Goal: Task Accomplishment & Management: Use online tool/utility

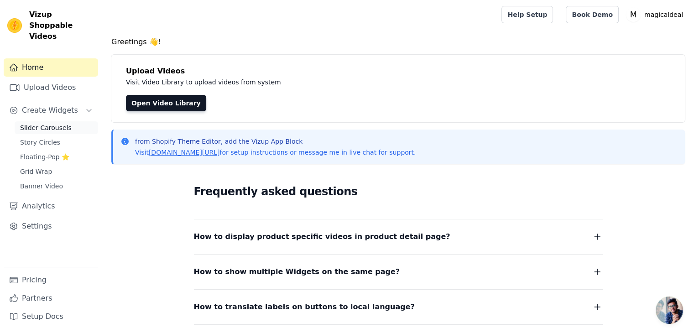
click at [52, 121] on link "Slider Carousels" at bounding box center [57, 127] width 84 height 13
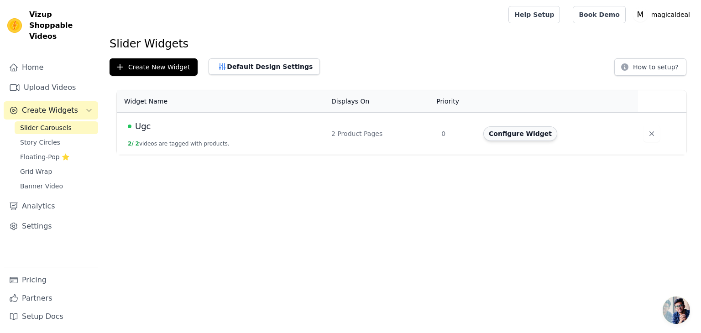
click at [511, 136] on button "Configure Widget" at bounding box center [520, 133] width 74 height 15
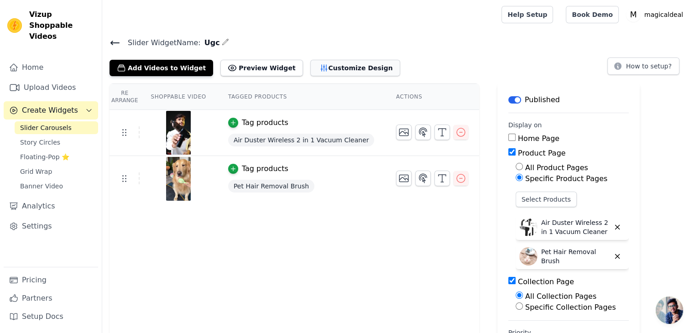
click at [327, 64] on button "Customize Design" at bounding box center [355, 68] width 90 height 16
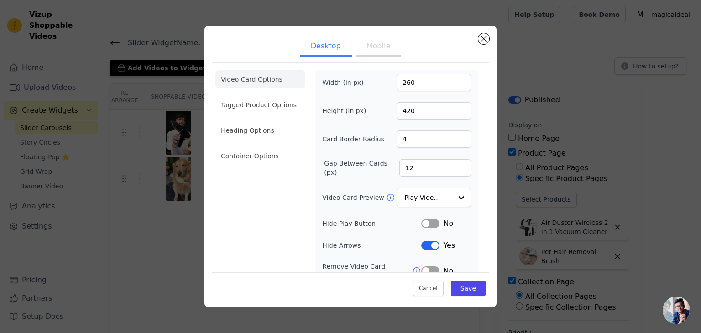
click at [366, 46] on button "Mobile" at bounding box center [379, 47] width 46 height 20
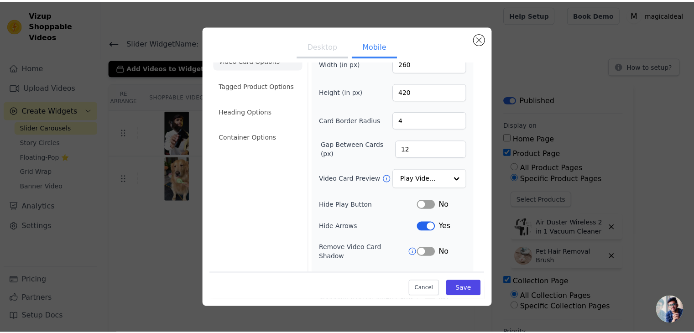
scroll to position [31, 0]
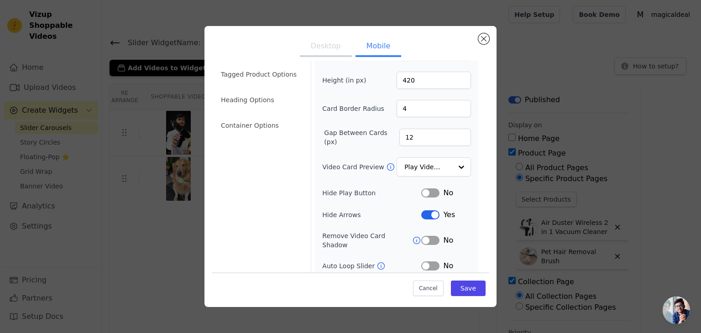
click at [422, 212] on button "Label" at bounding box center [430, 214] width 18 height 9
click at [421, 262] on button "Label" at bounding box center [430, 266] width 18 height 9
click at [412, 236] on icon at bounding box center [416, 240] width 9 height 9
click at [452, 165] on div at bounding box center [461, 167] width 18 height 18
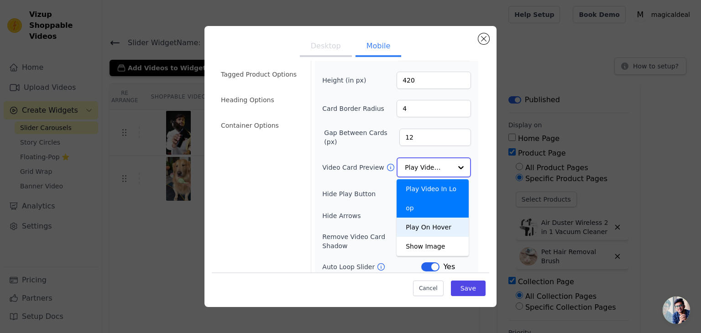
click at [434, 218] on div "Play On Hover" at bounding box center [433, 227] width 72 height 19
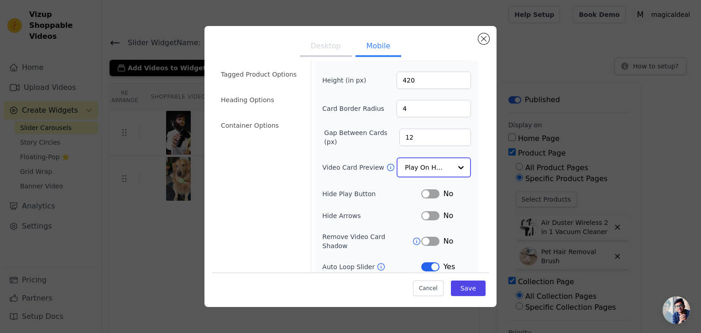
click at [452, 164] on div at bounding box center [461, 167] width 18 height 18
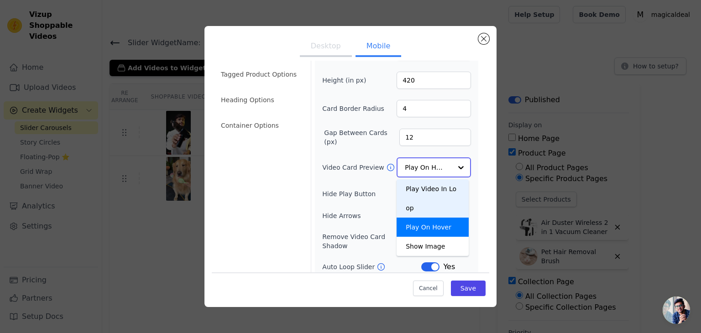
click at [422, 185] on div "Play Video In Loop" at bounding box center [433, 198] width 72 height 38
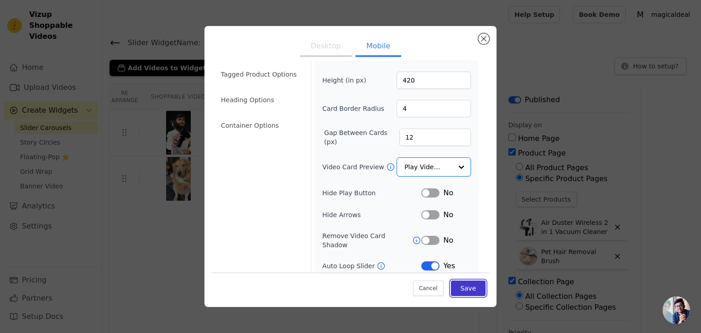
click at [458, 293] on button "Save" at bounding box center [468, 289] width 35 height 16
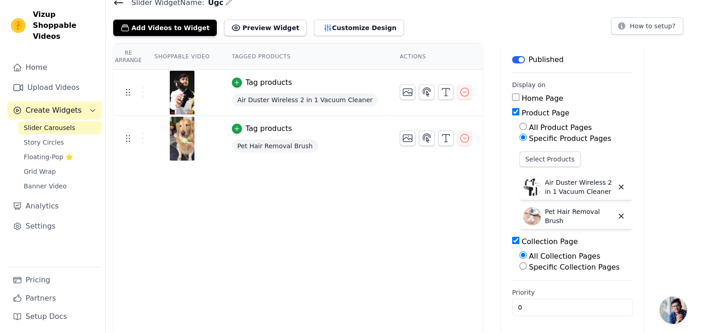
scroll to position [0, 0]
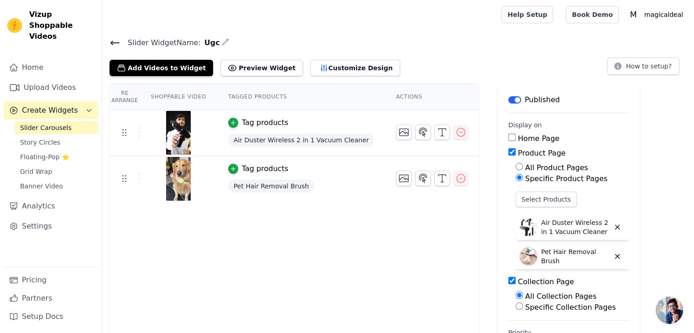
click at [509, 137] on input "Home Page" at bounding box center [512, 137] width 7 height 7
checkbox input "true"
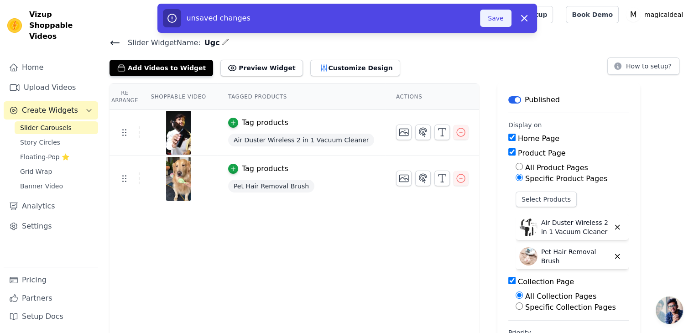
click at [495, 17] on button "Save" at bounding box center [495, 18] width 31 height 17
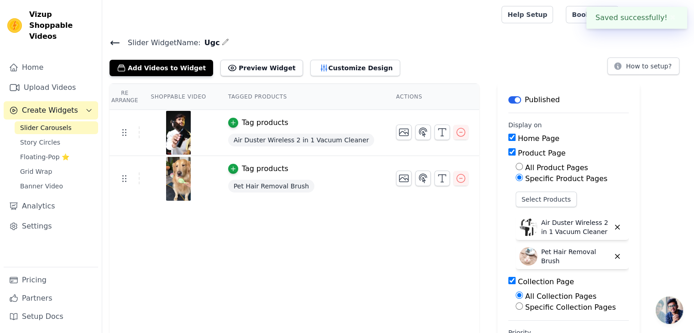
click at [491, 17] on div at bounding box center [300, 14] width 381 height 29
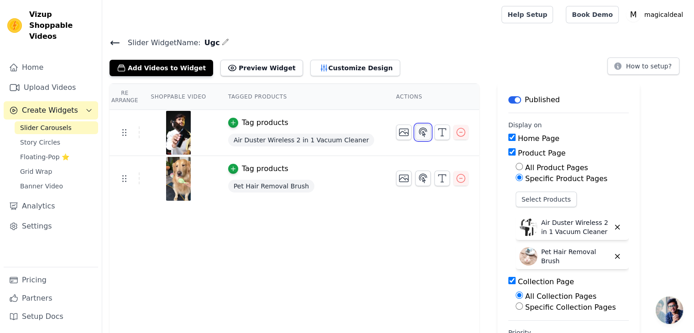
click at [418, 137] on icon "button" at bounding box center [423, 132] width 11 height 11
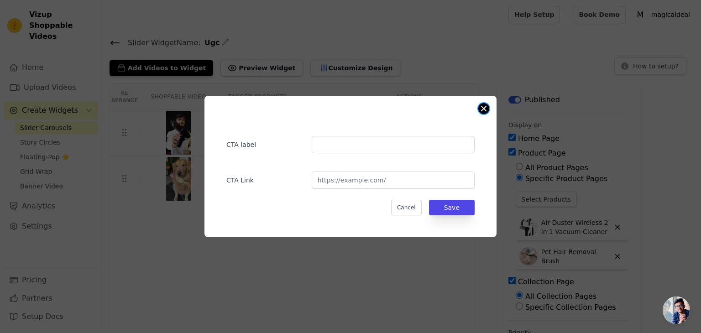
click at [485, 110] on button "Close modal" at bounding box center [483, 108] width 11 height 11
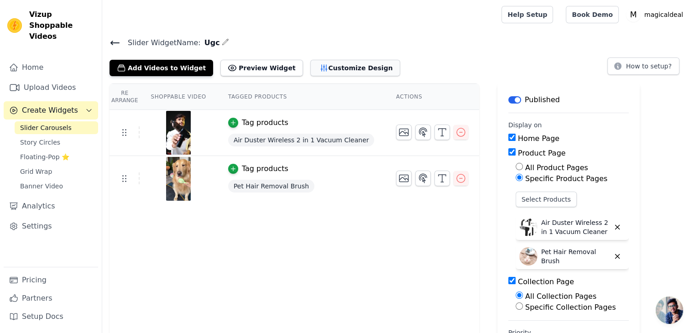
click at [314, 71] on button "Customize Design" at bounding box center [355, 68] width 90 height 16
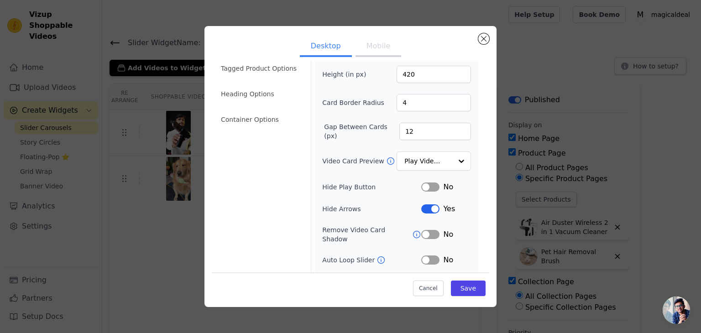
scroll to position [37, 0]
click at [426, 131] on input "12" at bounding box center [435, 131] width 72 height 17
click at [482, 36] on button "Close modal" at bounding box center [483, 38] width 11 height 11
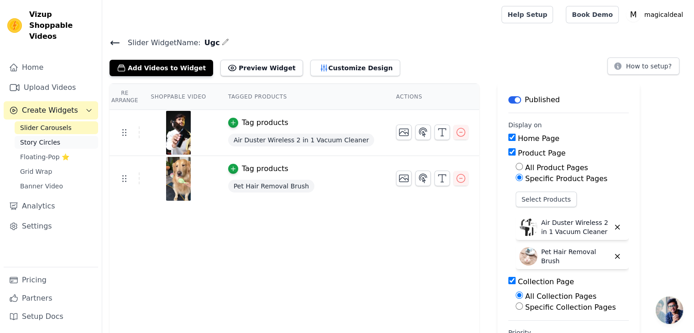
click at [30, 138] on span "Story Circles" at bounding box center [40, 142] width 40 height 9
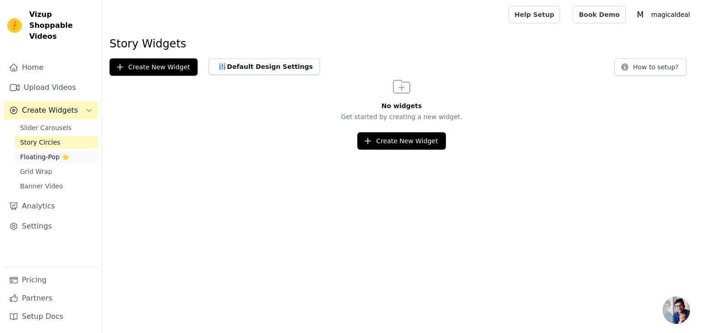
click at [31, 152] on span "Floating-Pop ⭐" at bounding box center [44, 156] width 49 height 9
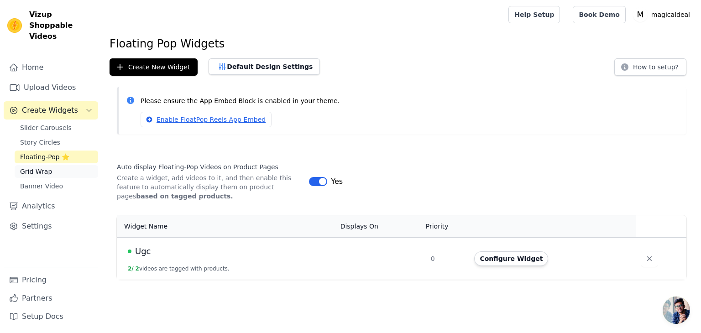
click at [51, 165] on link "Grid Wrap" at bounding box center [57, 171] width 84 height 13
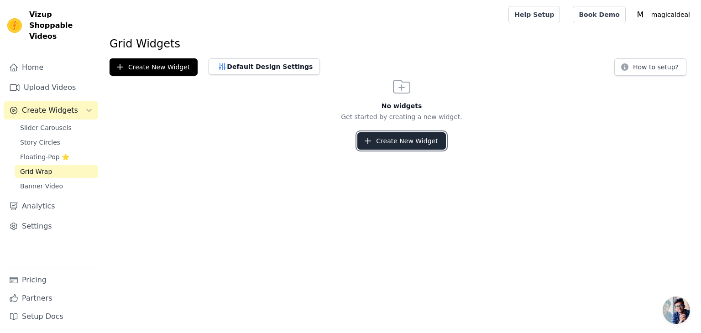
click at [408, 139] on button "Create New Widget" at bounding box center [401, 140] width 88 height 17
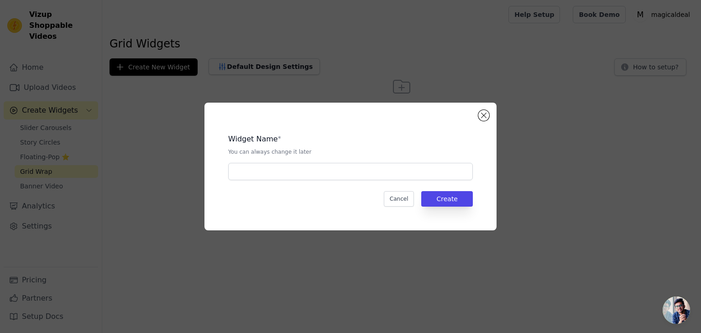
click at [408, 139] on div "Widget Name *" at bounding box center [350, 139] width 245 height 11
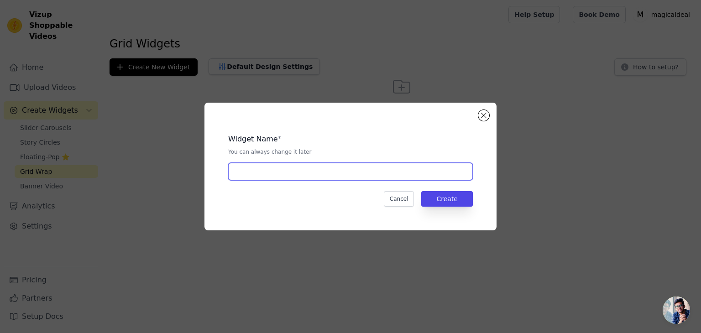
click at [318, 175] on input "text" at bounding box center [350, 171] width 245 height 17
type input "ugc"
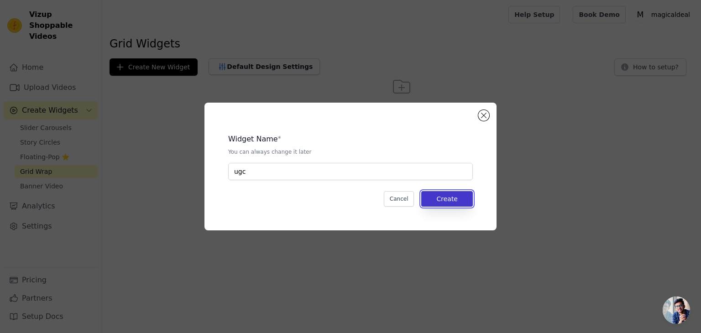
click at [451, 201] on button "Create" at bounding box center [447, 199] width 52 height 16
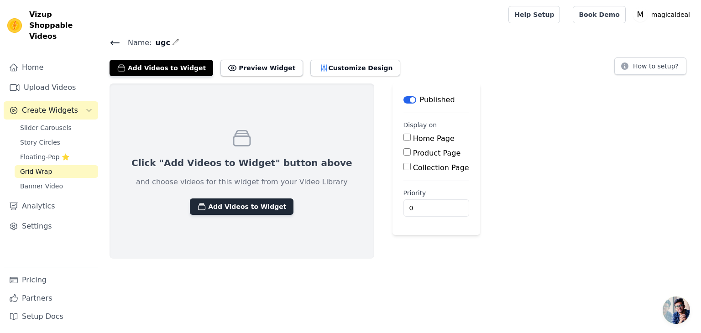
click at [238, 205] on button "Add Videos to Widget" at bounding box center [242, 207] width 104 height 16
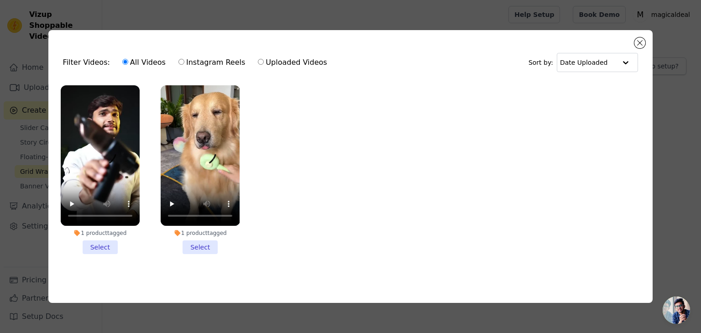
click at [98, 246] on li "1 product tagged Select" at bounding box center [100, 169] width 79 height 169
click at [0, 0] on input "1 product tagged Select" at bounding box center [0, 0] width 0 height 0
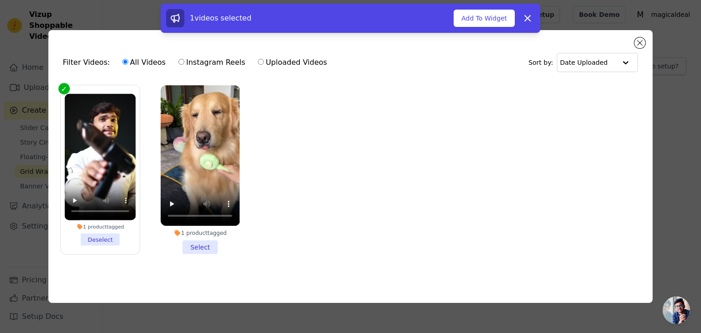
click at [203, 243] on li "1 product tagged Select" at bounding box center [200, 169] width 79 height 169
click at [0, 0] on input "1 product tagged Select" at bounding box center [0, 0] width 0 height 0
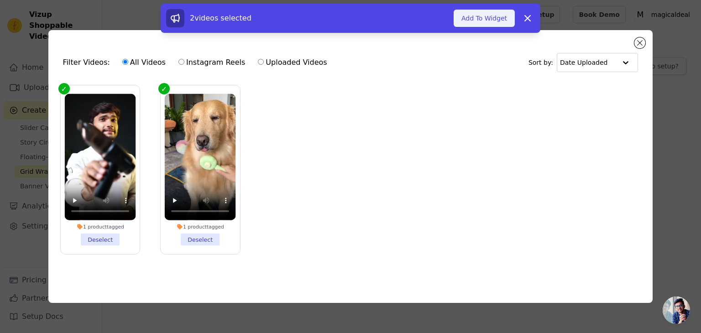
click at [482, 14] on button "Add To Widget" at bounding box center [484, 18] width 61 height 17
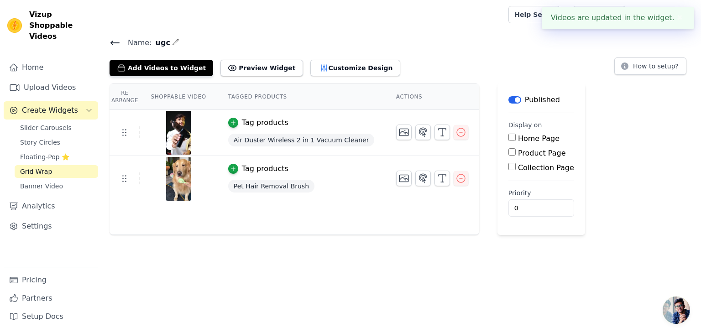
click at [482, 14] on div at bounding box center [304, 14] width 388 height 29
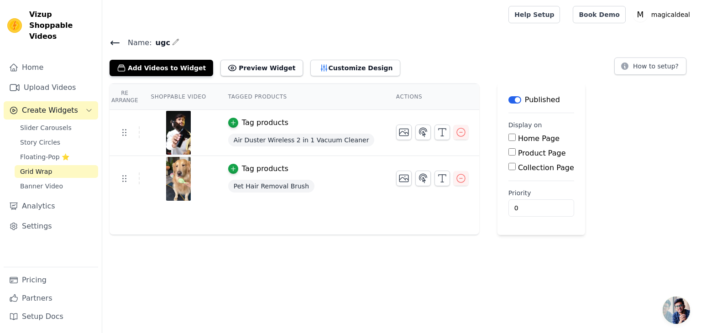
click at [509, 136] on input "Home Page" at bounding box center [512, 137] width 7 height 7
checkbox input "true"
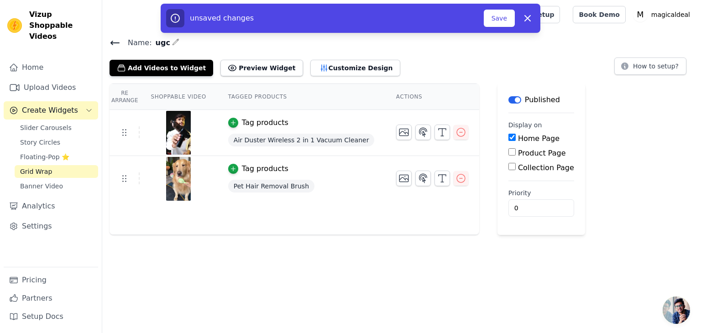
click at [509, 154] on input "Product Page" at bounding box center [512, 151] width 7 height 7
checkbox input "true"
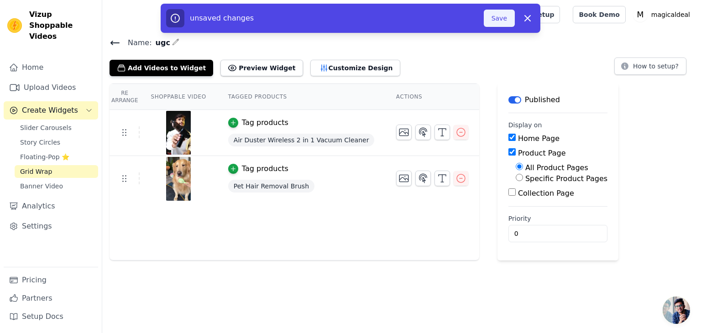
click at [497, 11] on button "Save" at bounding box center [499, 18] width 31 height 17
